Goal: Transaction & Acquisition: Purchase product/service

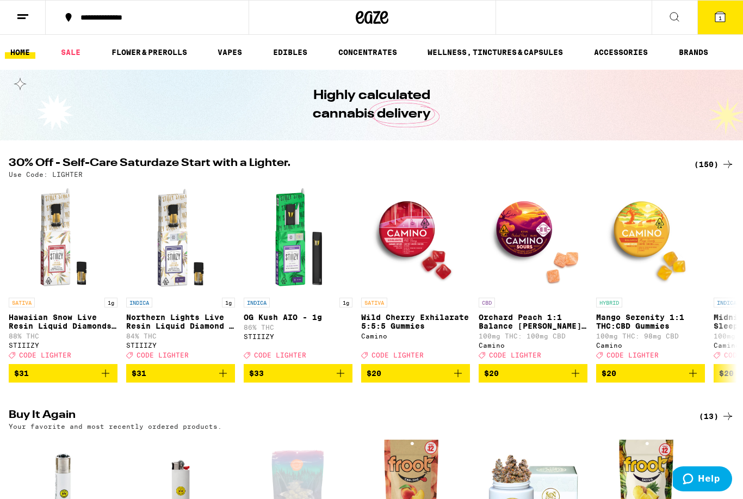
click at [717, 18] on icon at bounding box center [720, 17] width 10 height 10
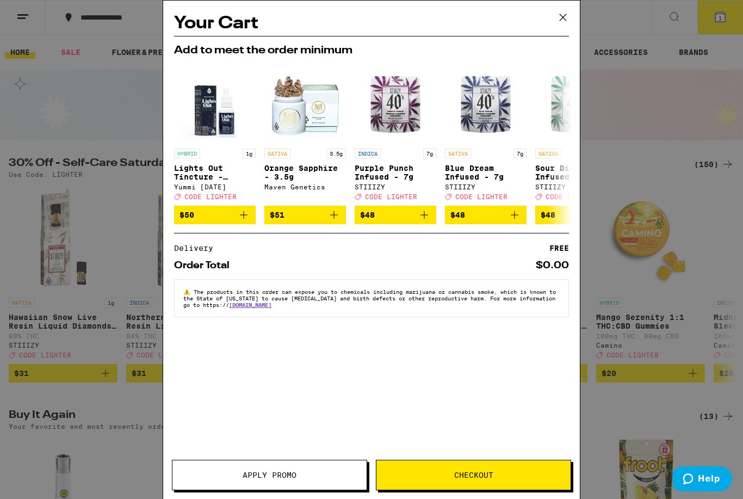
click at [563, 22] on icon at bounding box center [563, 17] width 16 height 16
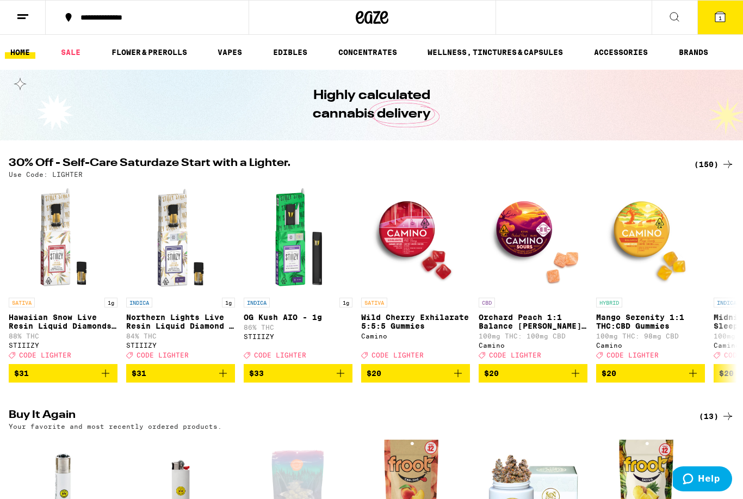
click at [32, 20] on button at bounding box center [23, 18] width 46 height 34
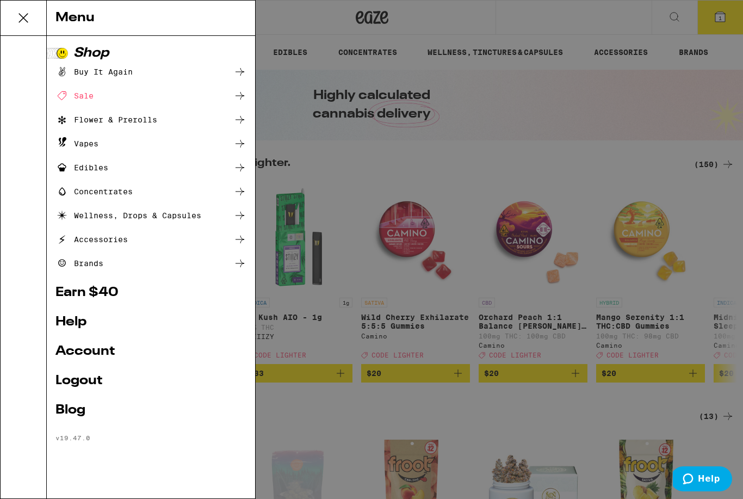
click at [121, 351] on link "Account" at bounding box center [150, 351] width 191 height 13
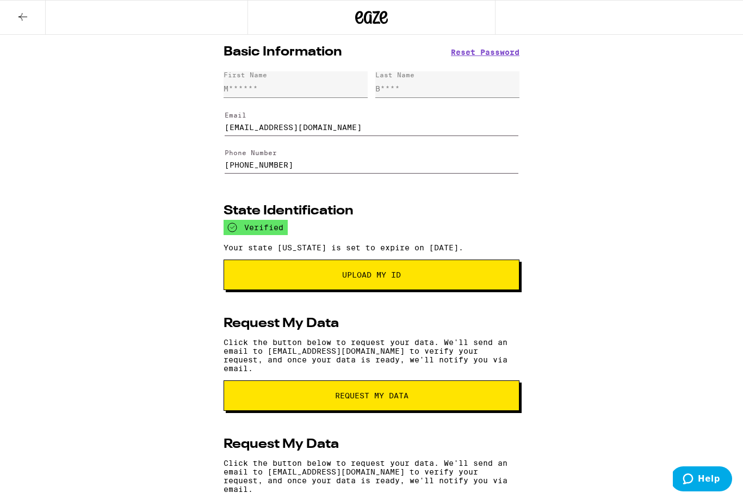
click at [24, 18] on icon at bounding box center [22, 16] width 13 height 13
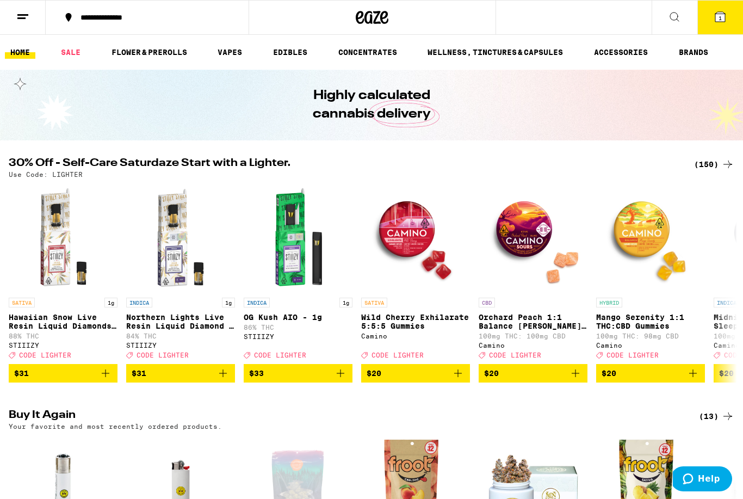
click at [718, 18] on icon at bounding box center [720, 17] width 10 height 10
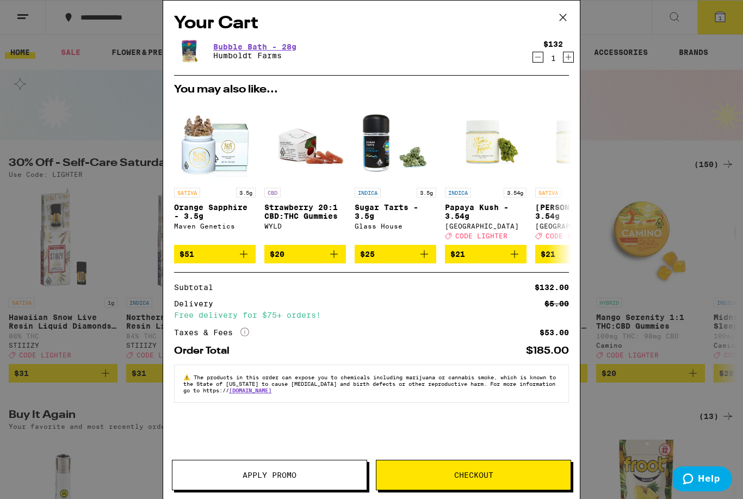
click at [494, 470] on button "Checkout" at bounding box center [473, 474] width 195 height 30
